Goal: Find specific page/section: Find specific page/section

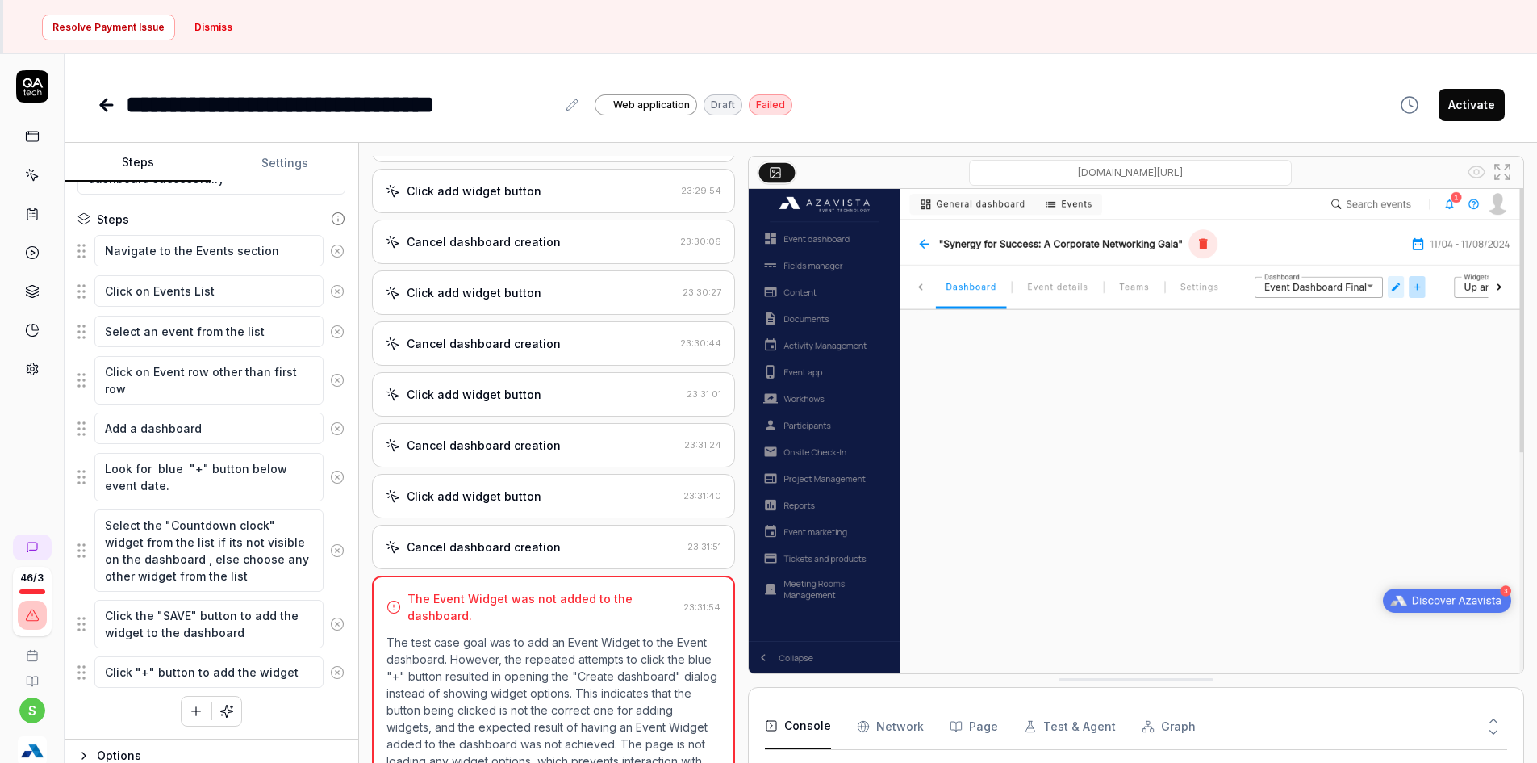
scroll to position [106, 0]
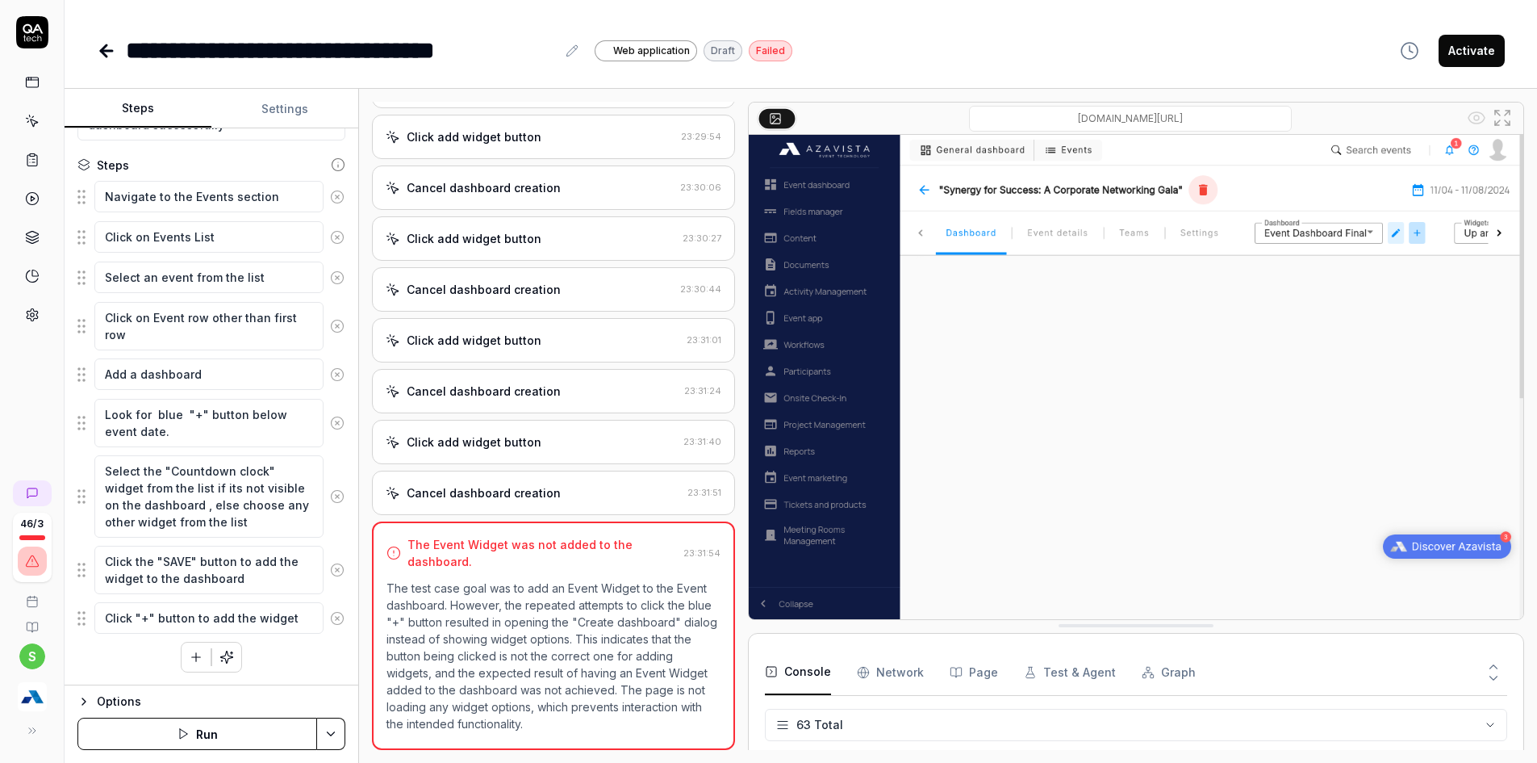
click at [31, 735] on icon at bounding box center [32, 730] width 13 height 13
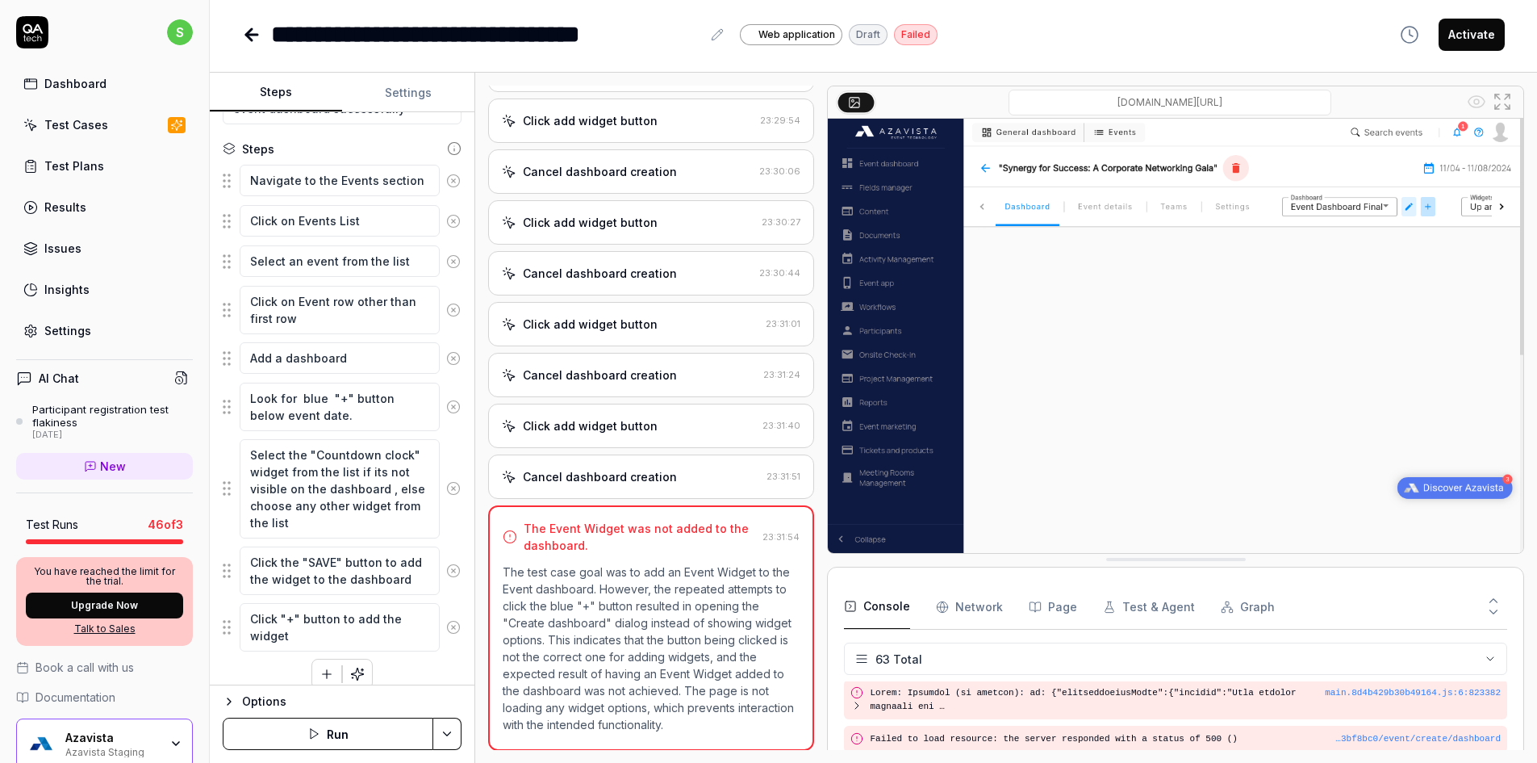
scroll to position [2688, 0]
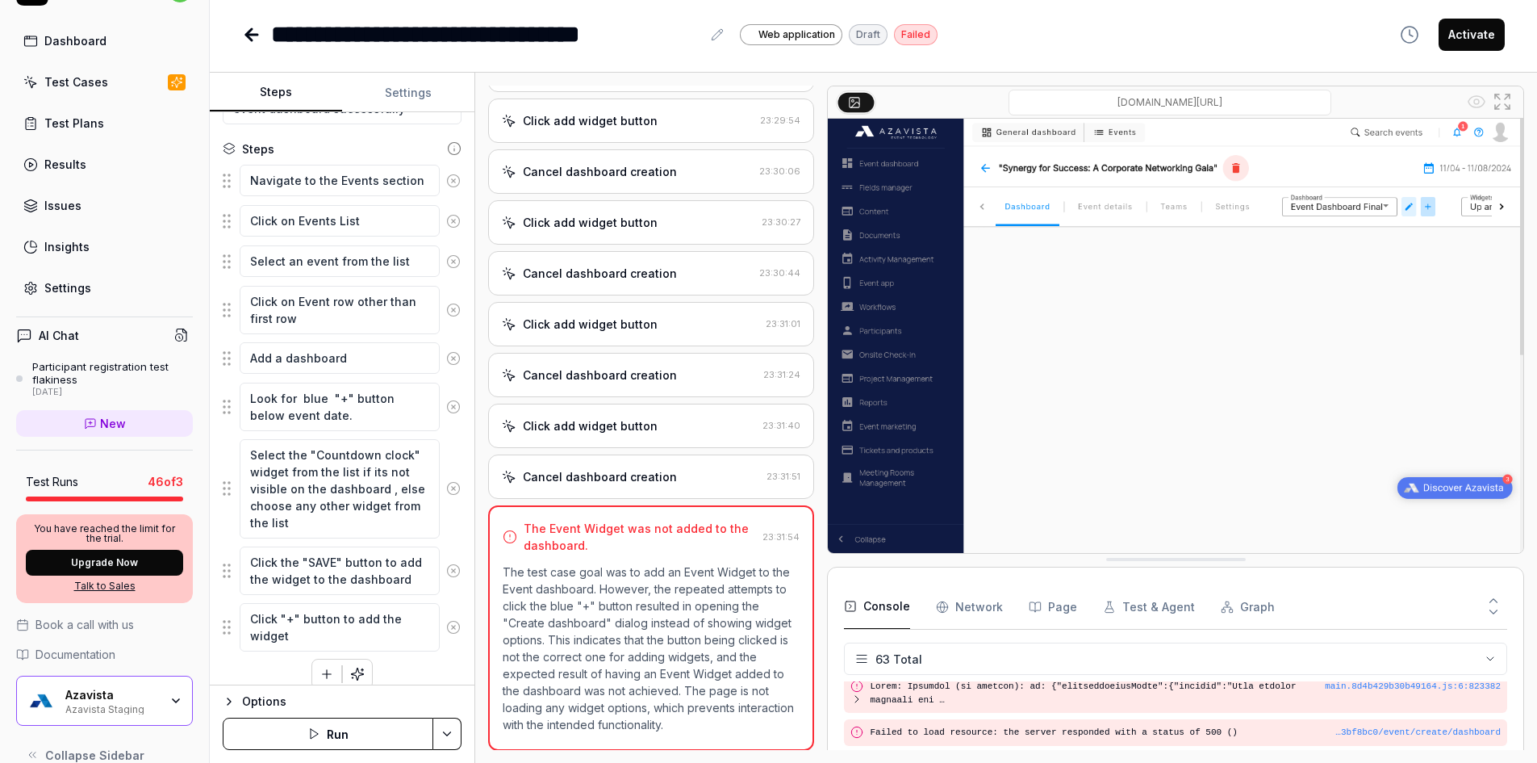
scroll to position [67, 0]
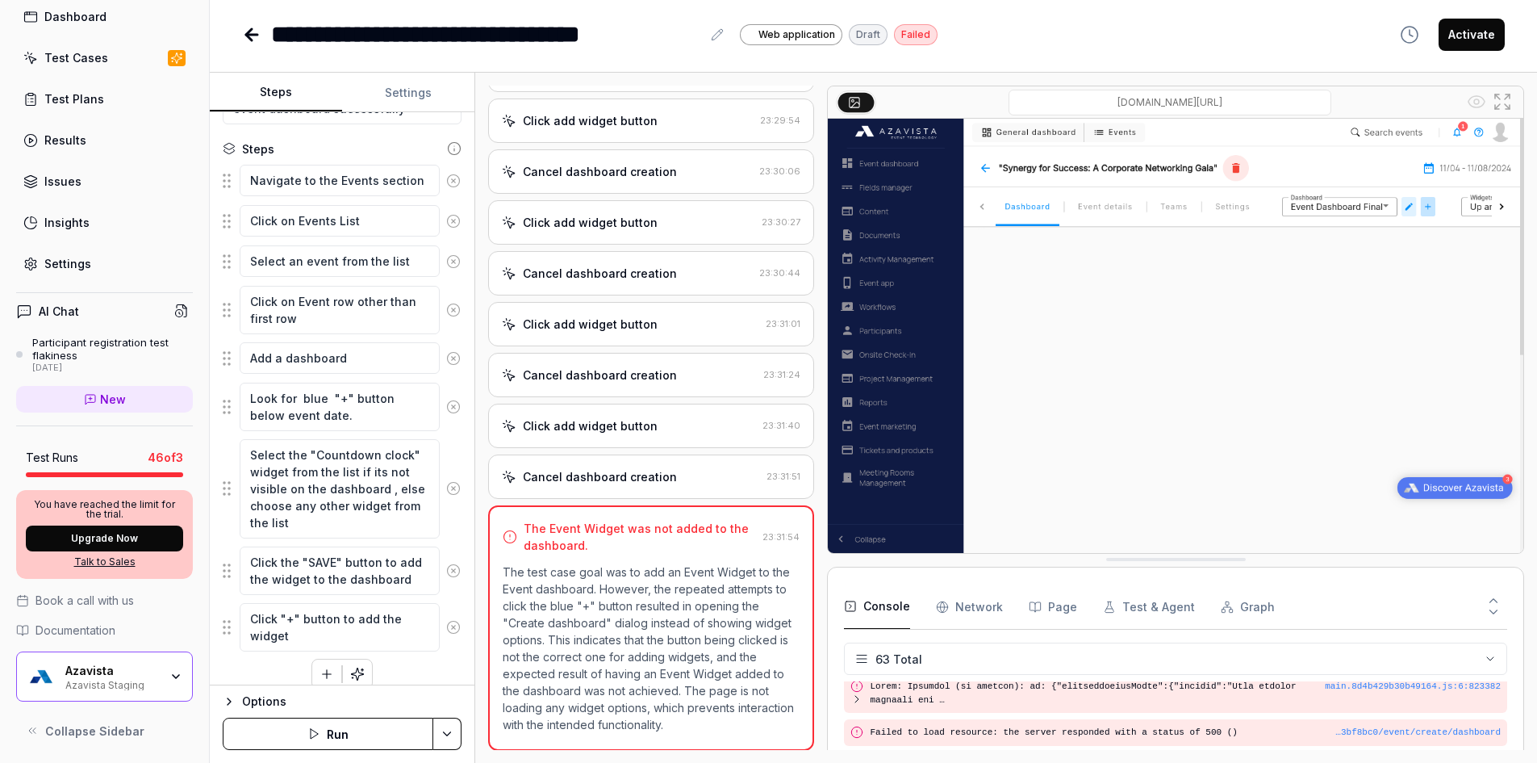
click at [123, 688] on div "Azavista Staging" at bounding box center [112, 683] width 94 height 13
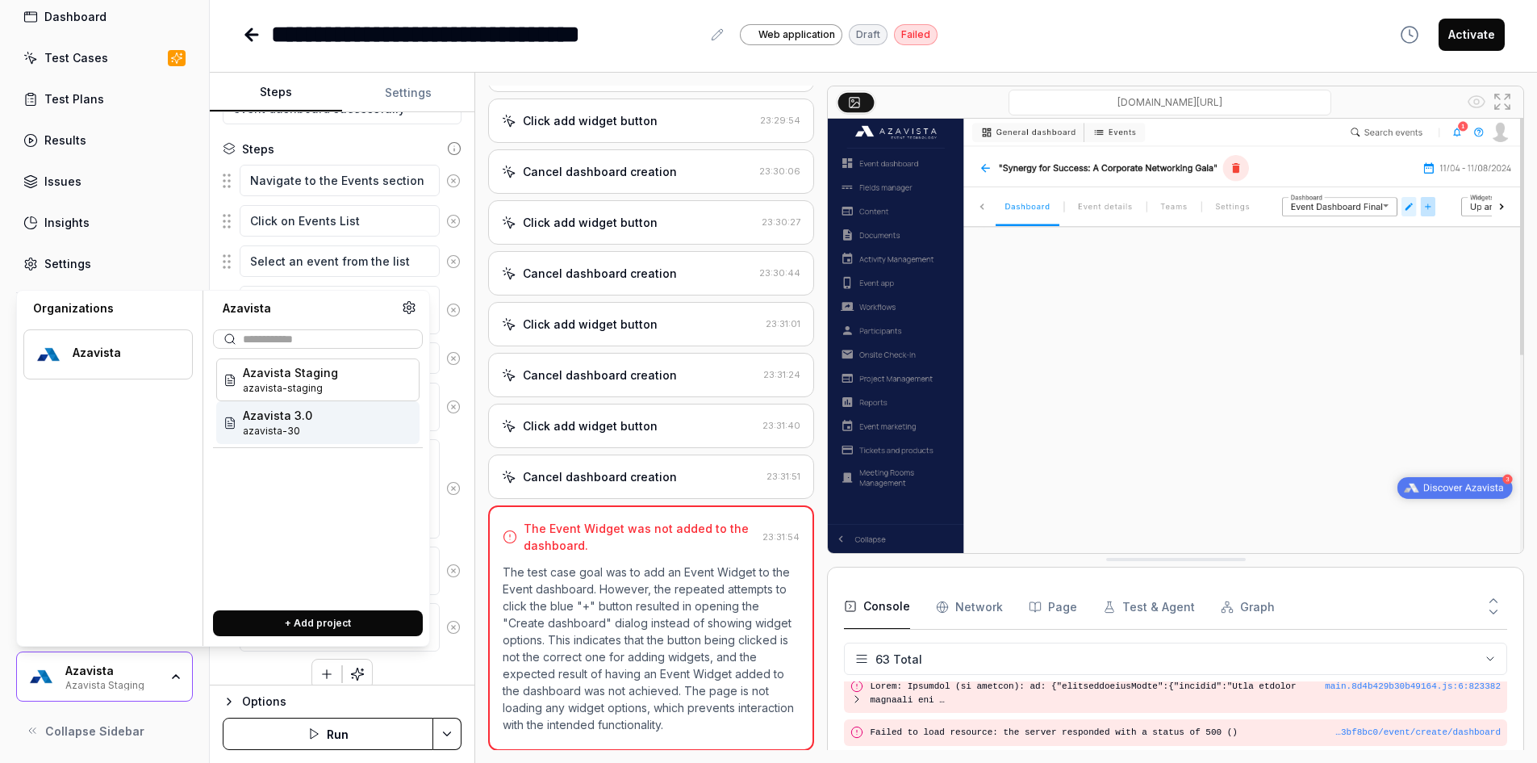
click at [263, 423] on span "Azavista 3.0" at bounding box center [277, 415] width 69 height 17
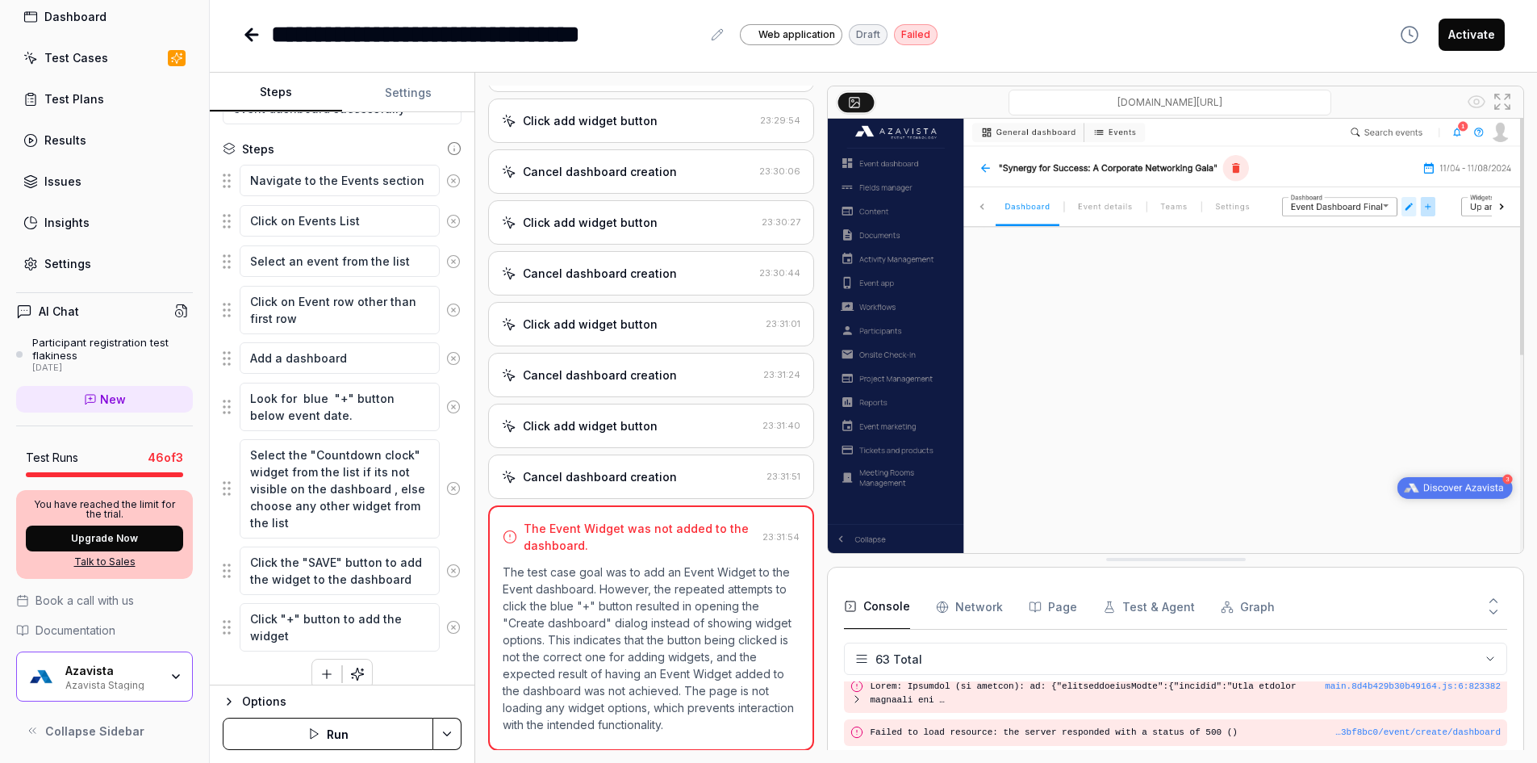
click at [78, 61] on div "Test Cases" at bounding box center [76, 57] width 64 height 17
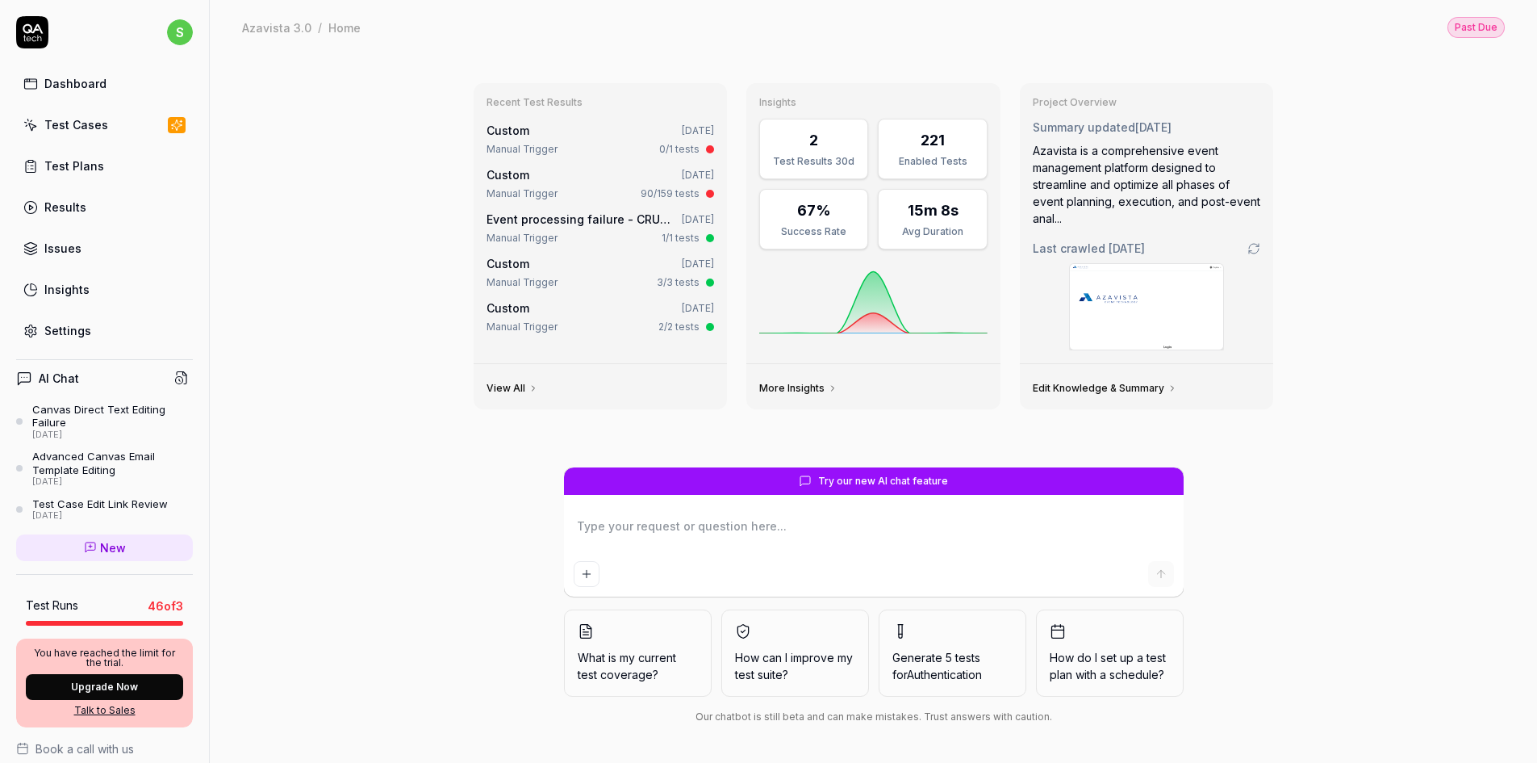
type textarea "*"
